Goal: Task Accomplishment & Management: Manage account settings

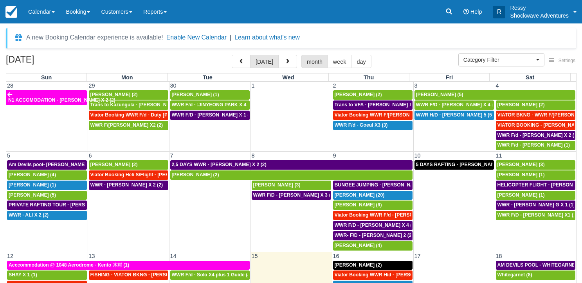
select select
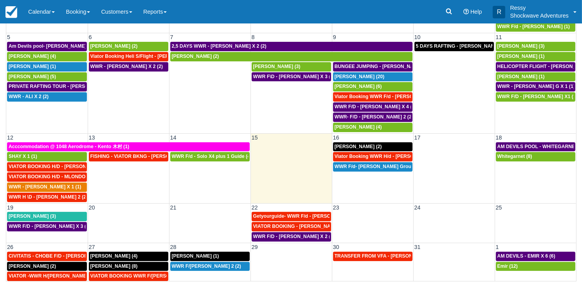
scroll to position [68, 0]
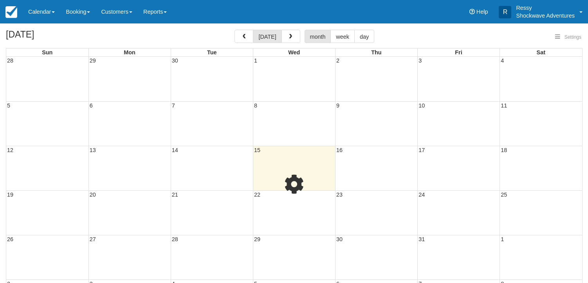
select select
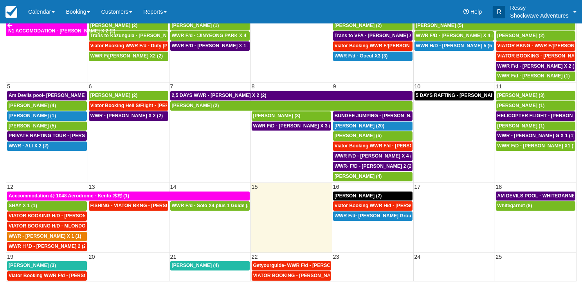
select select
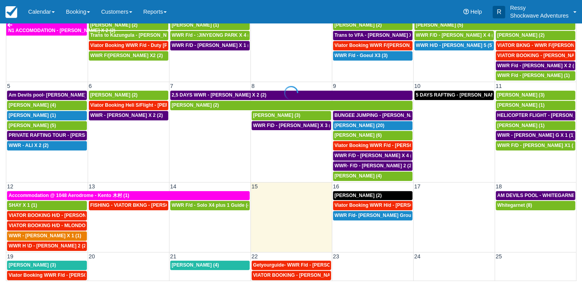
scroll to position [69, 0]
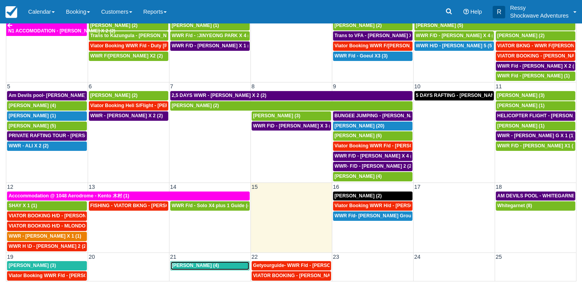
click at [204, 263] on div "Jon Darling (4)" at bounding box center [210, 266] width 76 height 6
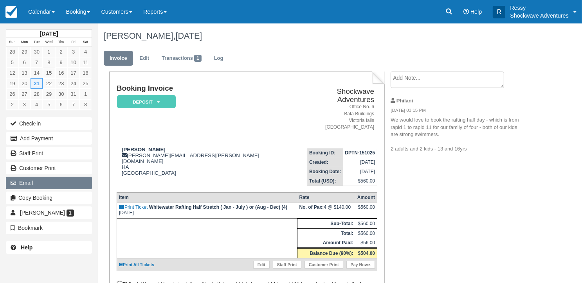
click at [56, 184] on button "Email" at bounding box center [49, 183] width 86 height 13
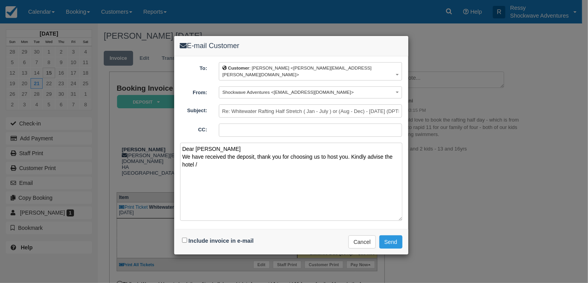
click at [200, 154] on textarea "Dear Jon We have received the deposit, thank you for choosing us to host you. K…" at bounding box center [291, 182] width 222 height 78
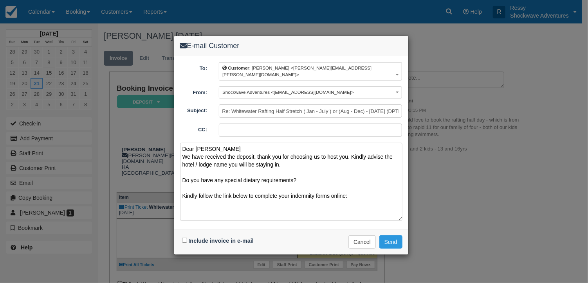
paste textarea "https://www.1tick.co.za/indemnity/check-in-and-indemnity-form-for-shockwave-adv…"
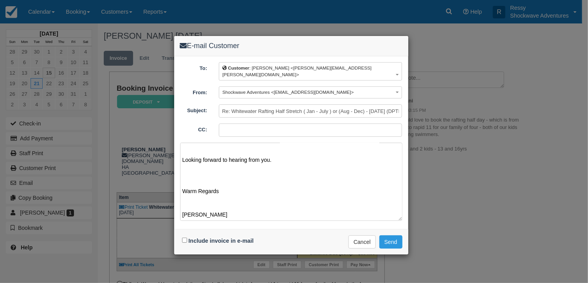
scroll to position [88, 0]
type textarea "Dear Jon We have received the deposit, thank you for choosing us to host you. K…"
click at [396, 236] on button "Send" at bounding box center [390, 242] width 23 height 13
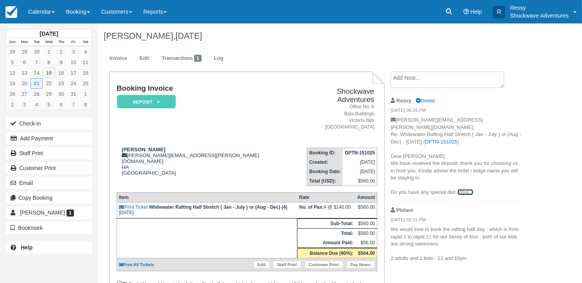
click at [463, 189] on link "more..." at bounding box center [465, 192] width 16 height 6
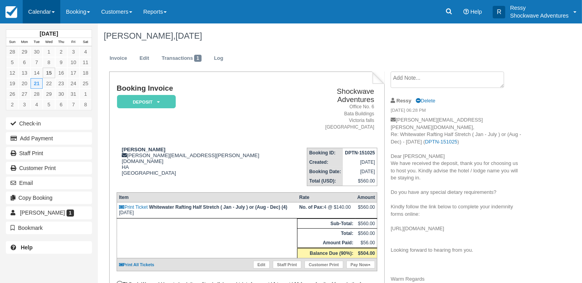
click at [52, 11] on link "Calendar" at bounding box center [42, 11] width 38 height 23
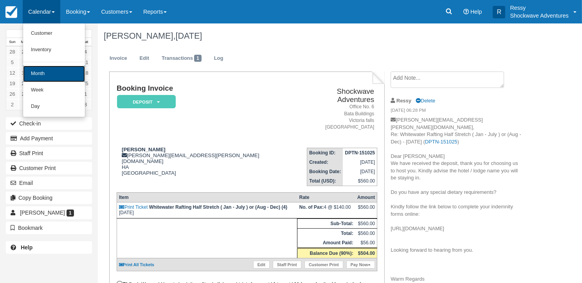
click at [55, 69] on link "Month" at bounding box center [54, 74] width 62 height 16
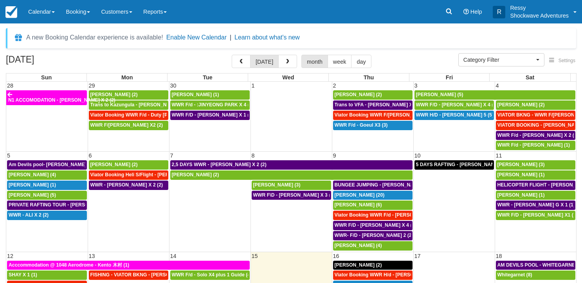
select select
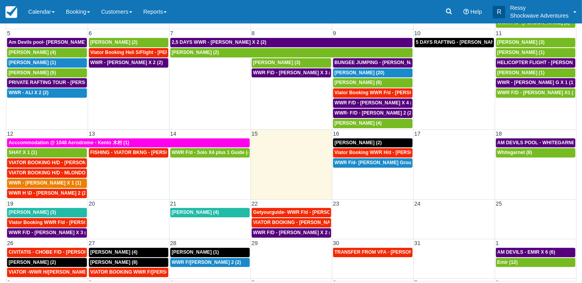
scroll to position [68, 0]
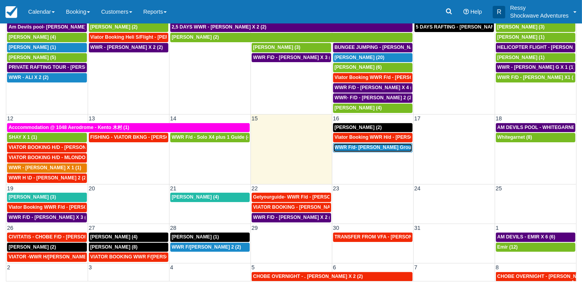
click at [374, 145] on span "WWR F/d- Dwayne Group X 30 (30)" at bounding box center [385, 147] width 101 height 5
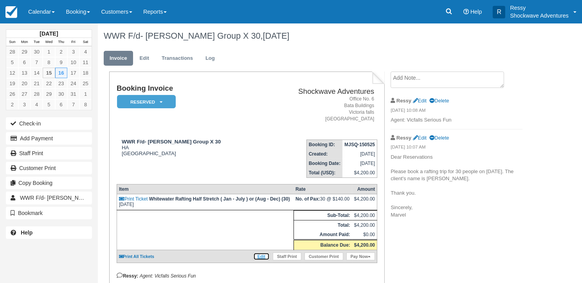
click at [259, 255] on link "Edit" at bounding box center [261, 257] width 16 height 8
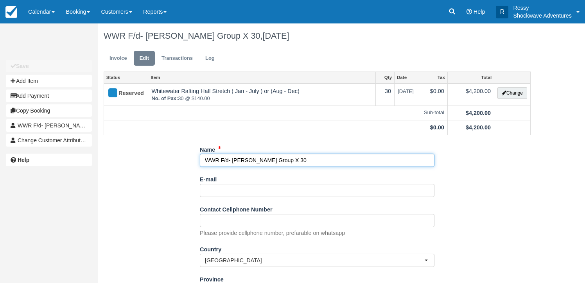
click at [293, 158] on input "WWR F/d- [PERSON_NAME] Group X 30" at bounding box center [317, 160] width 235 height 13
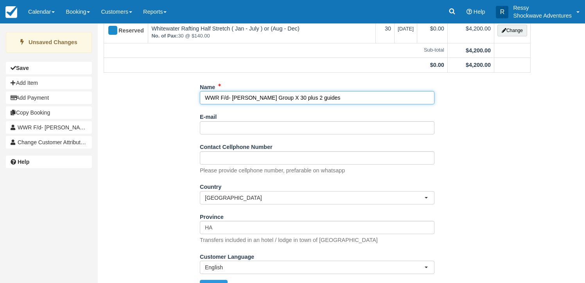
scroll to position [78, 0]
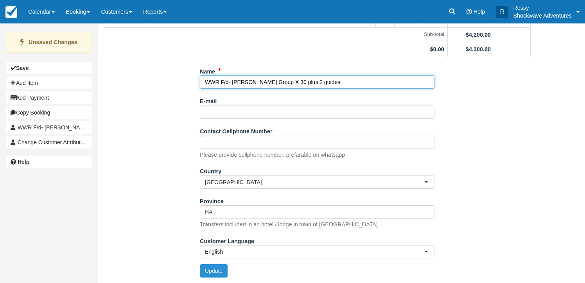
type input "WWR F/d- [PERSON_NAME] Group X 30 plus 2 guides"
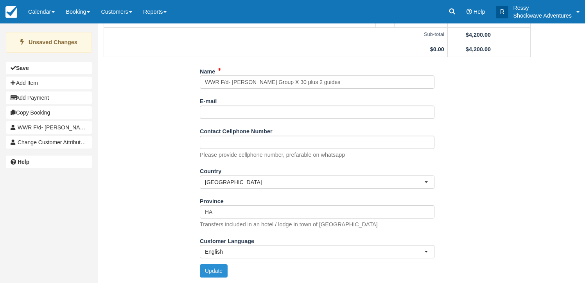
click at [208, 269] on button "Update" at bounding box center [214, 270] width 28 height 13
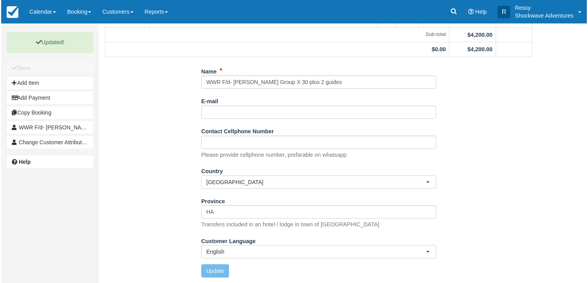
scroll to position [0, 0]
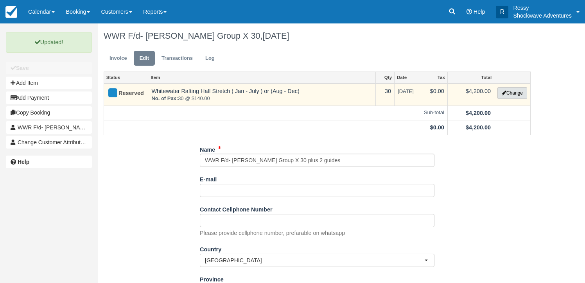
click at [509, 89] on button "Change" at bounding box center [513, 93] width 30 height 12
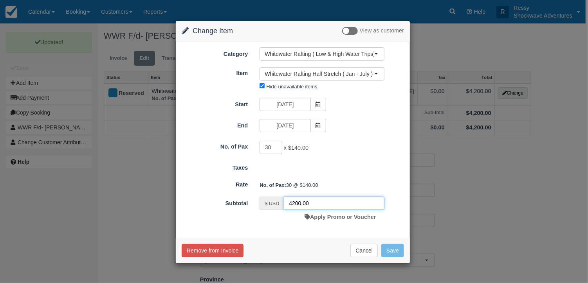
click at [299, 203] on input "4200.00" at bounding box center [334, 203] width 101 height 13
type input "2250.00"
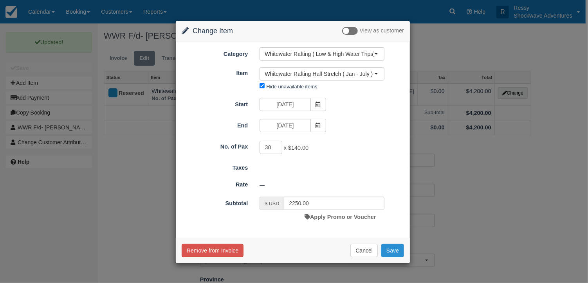
click at [399, 248] on button "Save" at bounding box center [392, 250] width 23 height 13
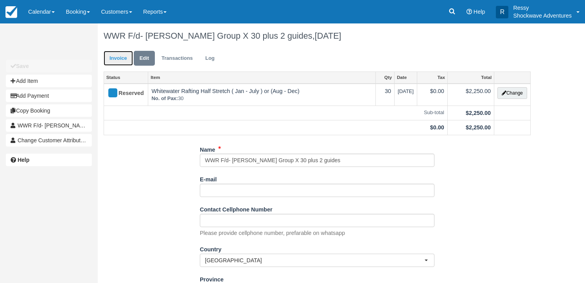
click at [121, 53] on link "Invoice" at bounding box center [118, 58] width 29 height 15
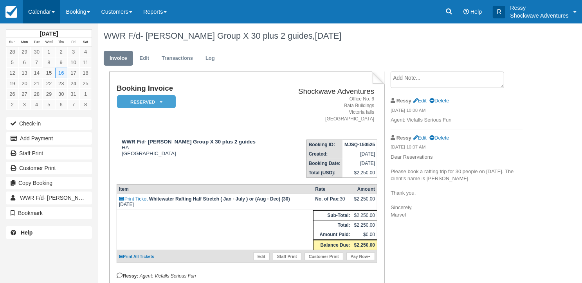
click at [50, 6] on link "Calendar" at bounding box center [42, 11] width 38 height 23
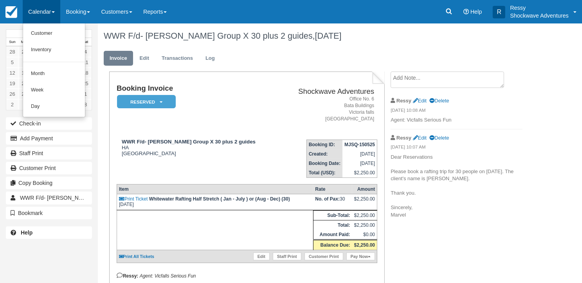
click at [284, 112] on address "Office No. 6 Bata Buildings Victoria falls Zimbabwe" at bounding box center [329, 109] width 91 height 27
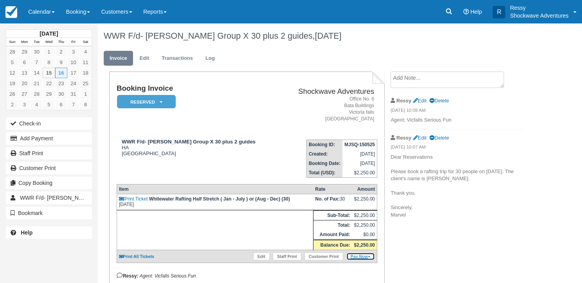
click at [366, 256] on link "Pay Now" at bounding box center [360, 257] width 29 height 8
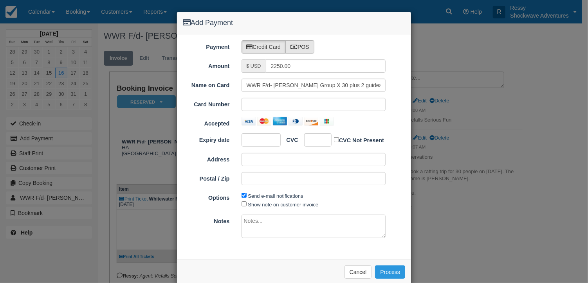
click at [294, 48] on icon at bounding box center [293, 46] width 7 height 5
radio input "true"
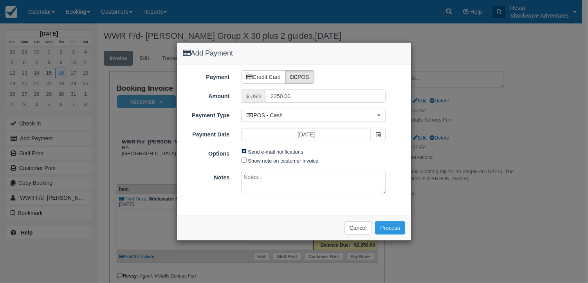
click at [246, 151] on input "Send e-mail notifications" at bounding box center [243, 151] width 5 height 5
checkbox input "false"
click at [243, 158] on input "Show note on customer invoice" at bounding box center [243, 160] width 5 height 5
checkbox input "true"
click at [247, 174] on textarea at bounding box center [313, 182] width 144 height 23
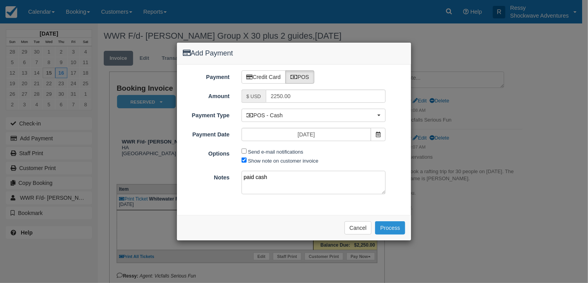
type textarea "paid cash"
click at [379, 230] on button "Process" at bounding box center [390, 227] width 30 height 13
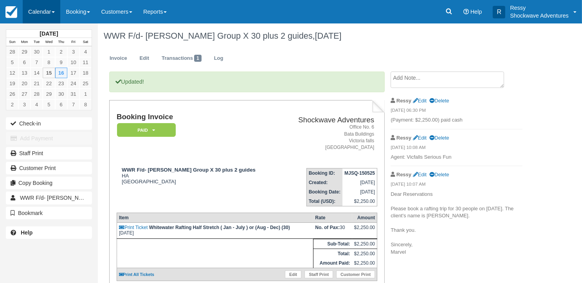
click at [43, 7] on link "Calendar" at bounding box center [42, 11] width 38 height 23
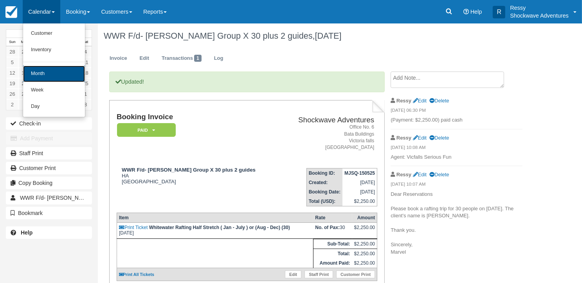
click at [61, 75] on link "Month" at bounding box center [54, 74] width 62 height 16
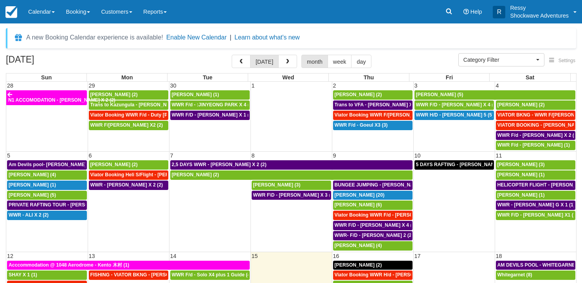
select select
